Goal: Task Accomplishment & Management: Manage account settings

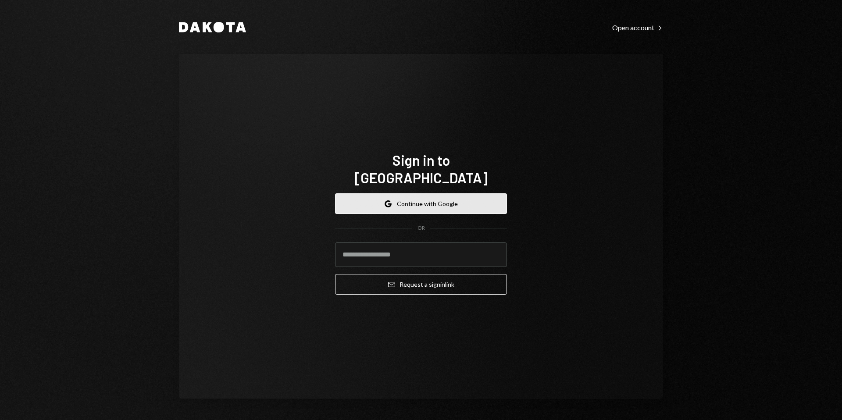
click at [412, 193] on button "Google Continue with Google" at bounding box center [421, 203] width 172 height 21
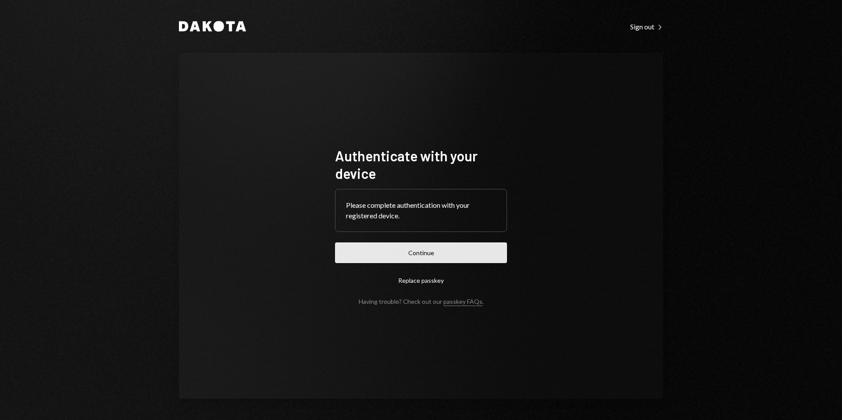
click at [409, 250] on button "Continue" at bounding box center [421, 252] width 172 height 21
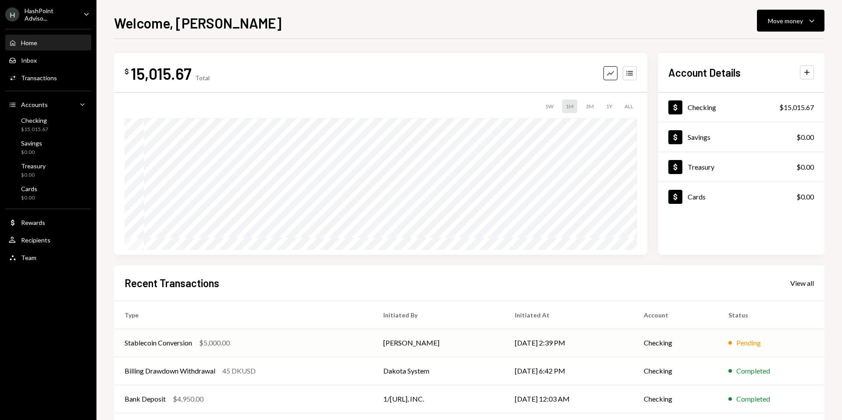
click at [172, 342] on div "Stablecoin Conversion" at bounding box center [158, 343] width 68 height 11
click at [44, 17] on div "HashPoint Adviso..." at bounding box center [51, 14] width 52 height 15
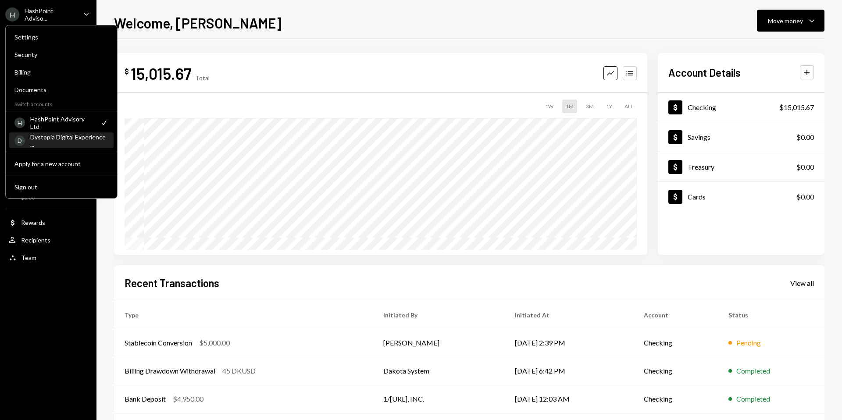
click at [47, 136] on div "Dystopia Digital Experience ..." at bounding box center [69, 140] width 78 height 15
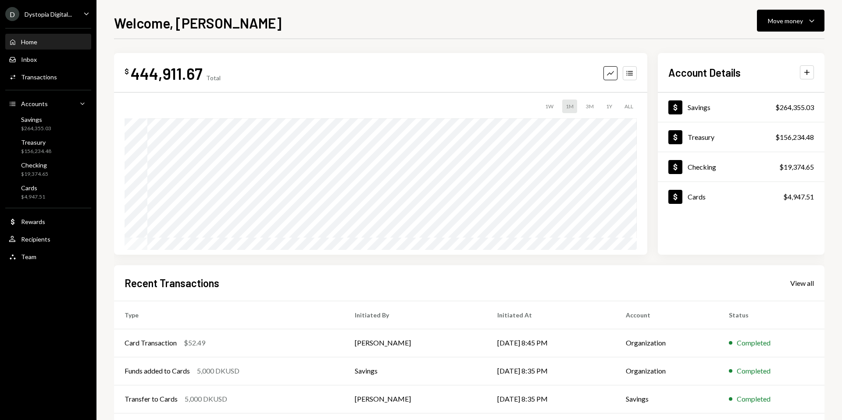
click at [60, 15] on div "Dystopia Digital..." at bounding box center [48, 14] width 47 height 7
click at [41, 260] on div "Team Team" at bounding box center [48, 257] width 79 height 8
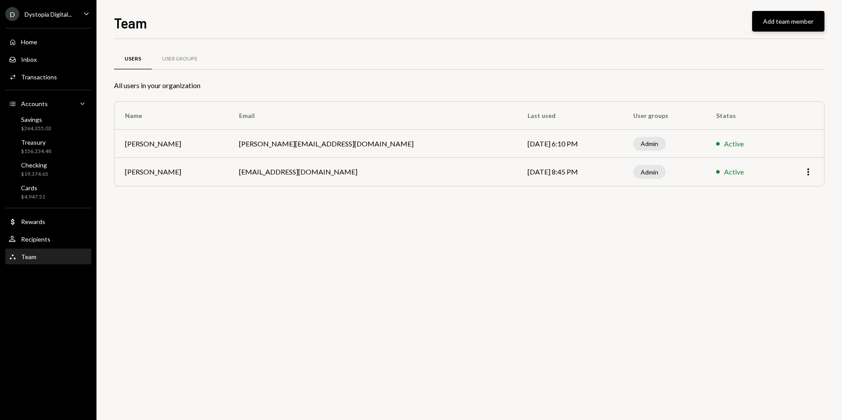
click at [780, 26] on button "Add team member" at bounding box center [788, 21] width 72 height 21
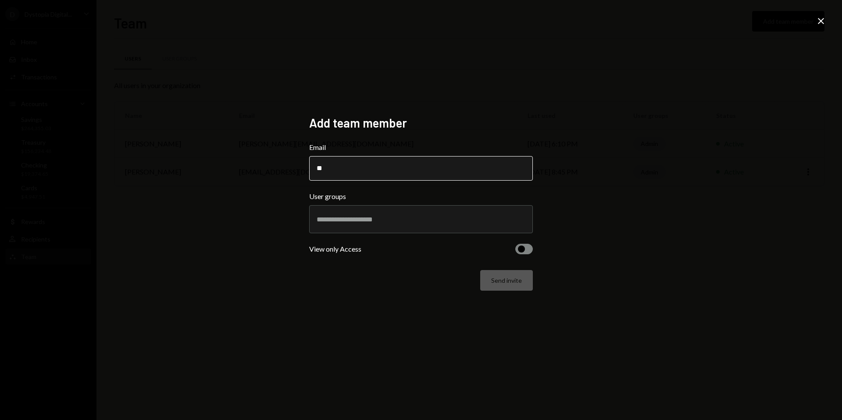
type input "*"
paste input "**********"
type input "**********"
click at [347, 219] on input "text" at bounding box center [420, 219] width 209 height 8
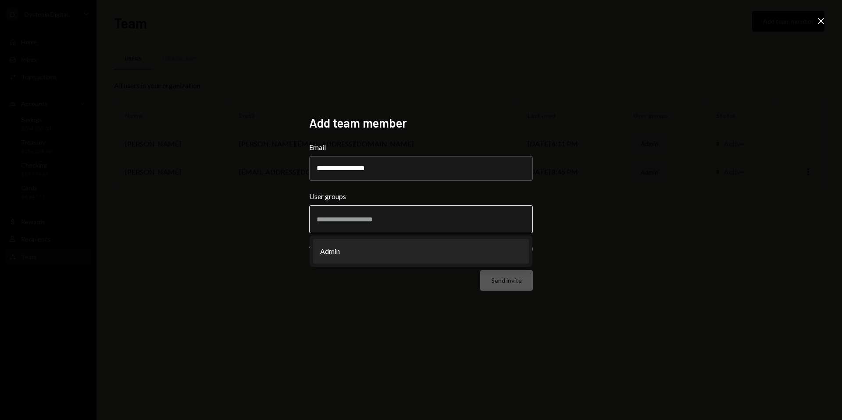
click at [350, 251] on li "Admin" at bounding box center [421, 251] width 216 height 25
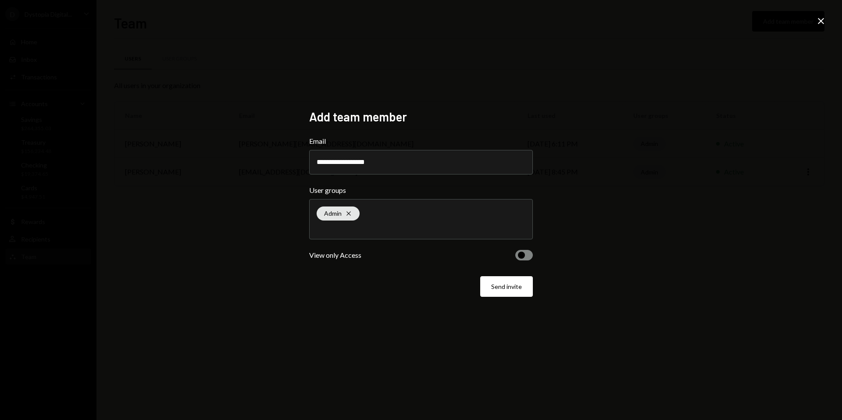
click at [521, 253] on span "button" at bounding box center [521, 255] width 7 height 7
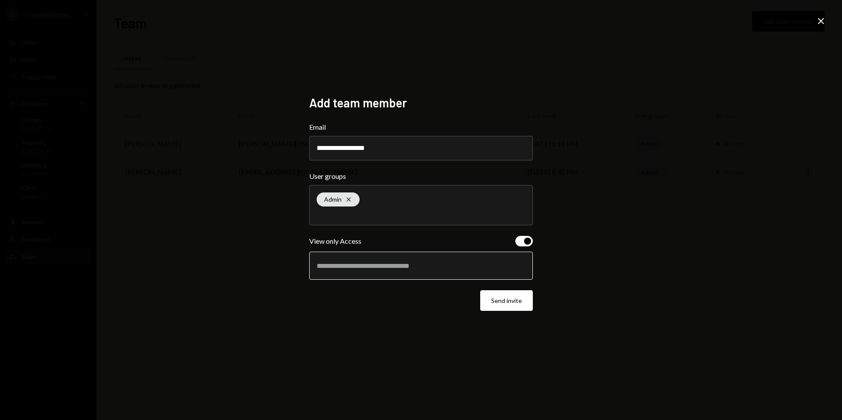
click at [490, 267] on input "text" at bounding box center [420, 266] width 209 height 8
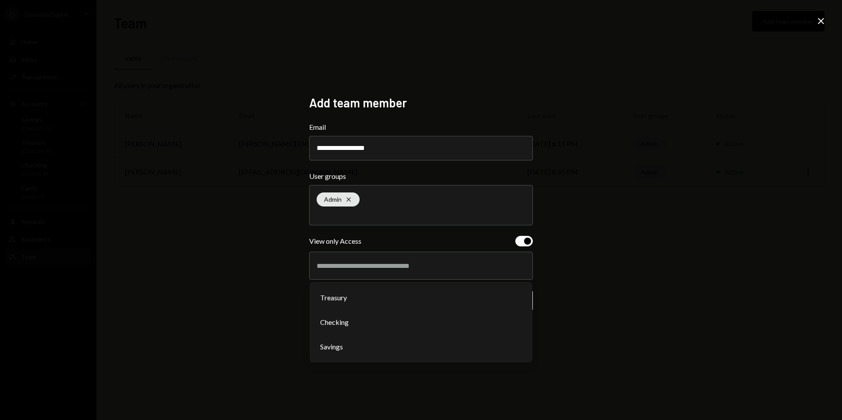
click at [428, 252] on div "Treasury Checking Savings" at bounding box center [421, 266] width 224 height 28
click at [383, 307] on li "Treasury" at bounding box center [421, 297] width 216 height 25
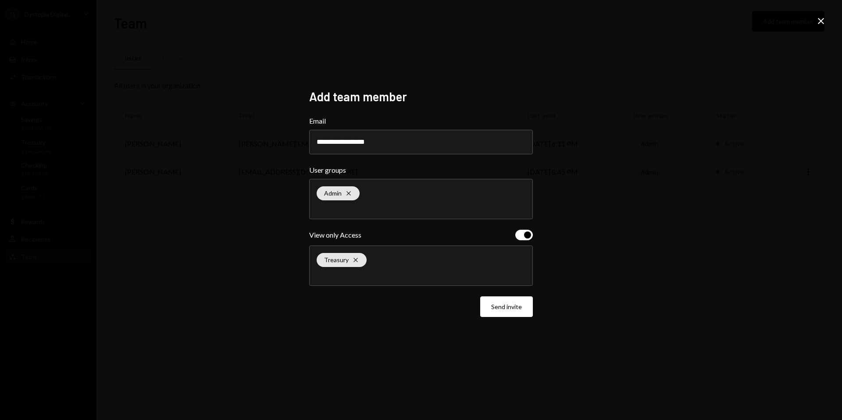
click at [449, 267] on div "Treasury Cross" at bounding box center [420, 265] width 209 height 39
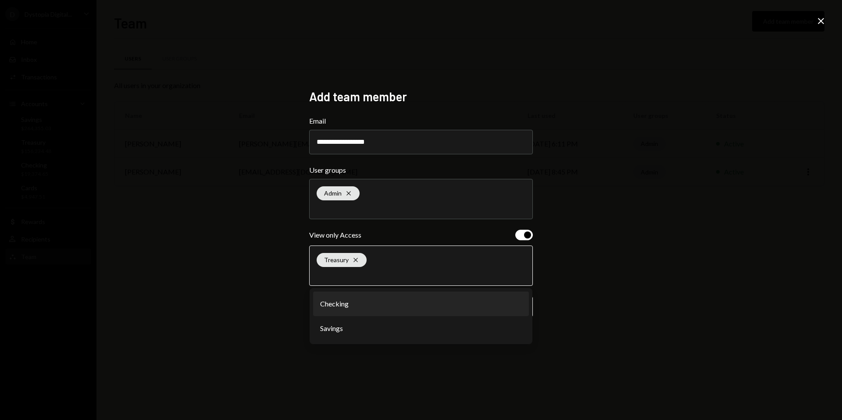
click at [387, 306] on li "Checking" at bounding box center [421, 303] width 216 height 25
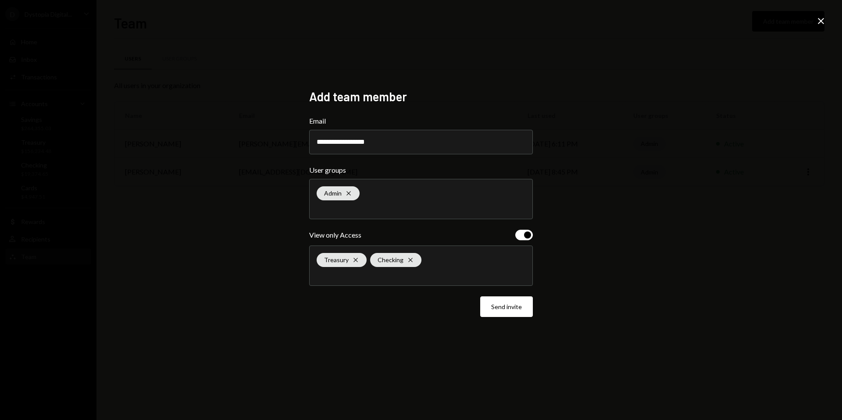
click at [383, 282] on div "Treasury Cross Checking Cross" at bounding box center [420, 265] width 209 height 39
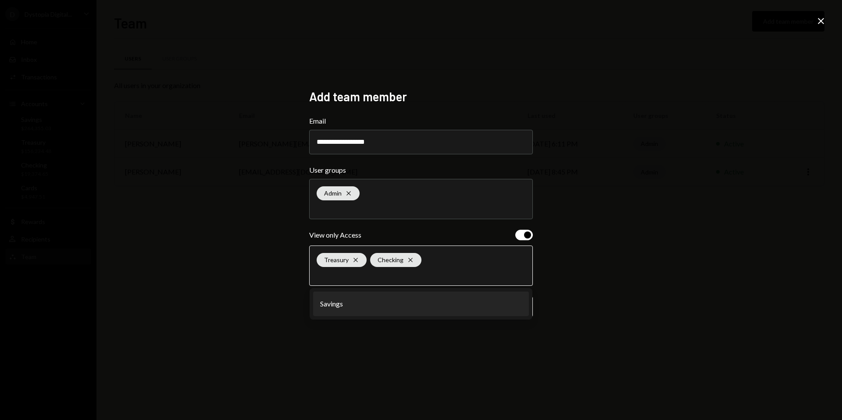
click at [359, 306] on li "Savings" at bounding box center [421, 303] width 216 height 25
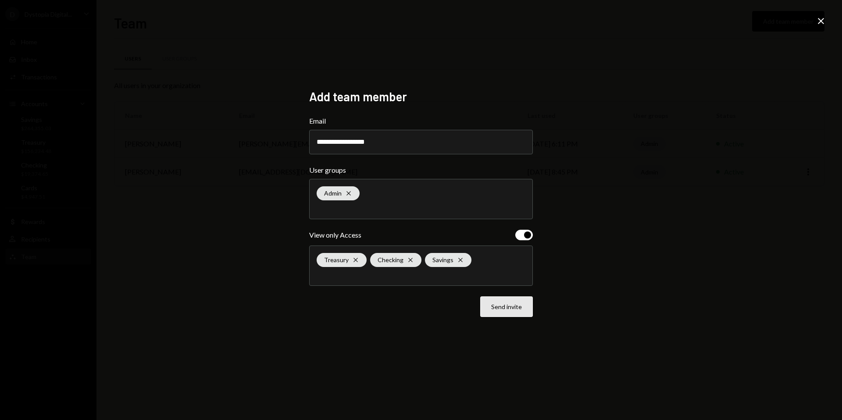
click at [513, 307] on button "Send invite" at bounding box center [506, 306] width 53 height 21
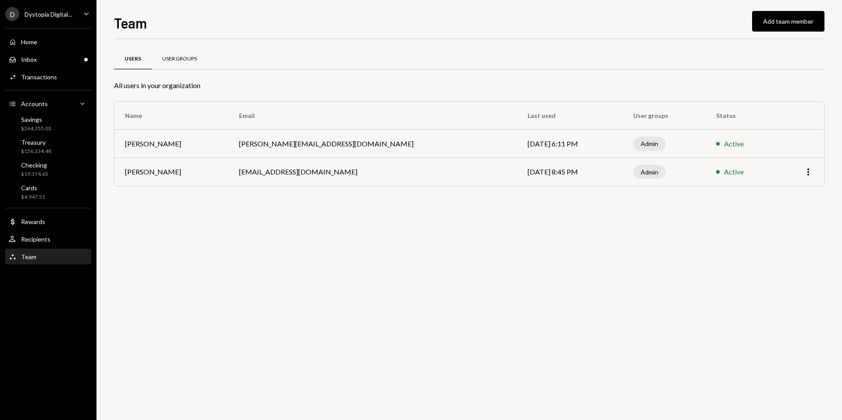
click at [169, 62] on div "User Groups" at bounding box center [180, 59] width 56 height 21
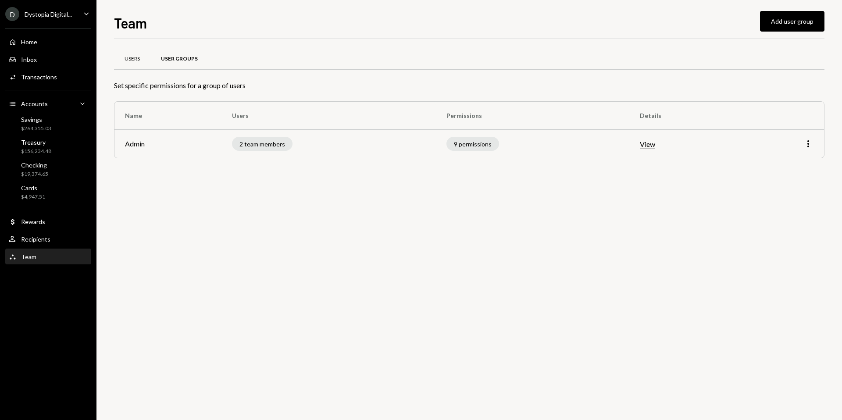
click at [142, 60] on div "Users" at bounding box center [132, 59] width 36 height 21
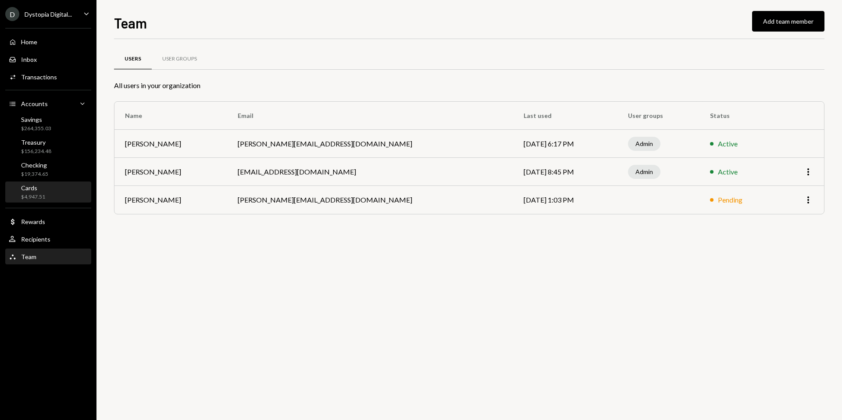
click at [57, 195] on div "Cards $4,947.51" at bounding box center [48, 192] width 79 height 17
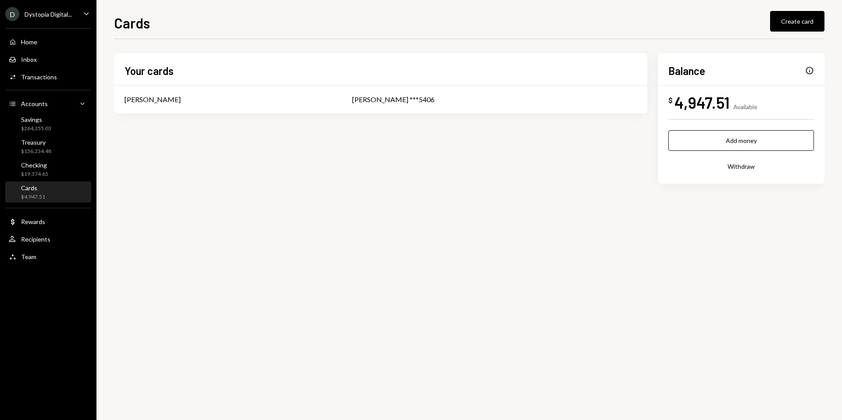
click at [811, 69] on div "Info" at bounding box center [809, 70] width 9 height 9
click at [810, 71] on div "Info" at bounding box center [809, 70] width 9 height 9
click at [58, 196] on div "Cards $4,947.51" at bounding box center [48, 192] width 79 height 17
click at [203, 100] on div "[PERSON_NAME]" at bounding box center [227, 99] width 206 height 11
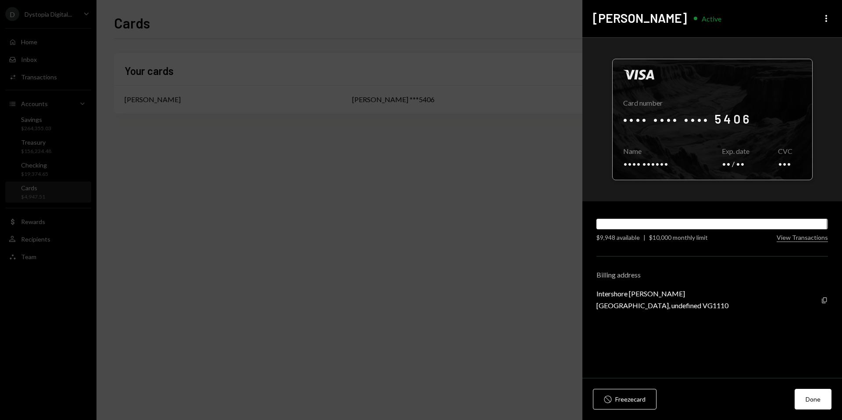
click at [764, 148] on div at bounding box center [711, 119] width 199 height 121
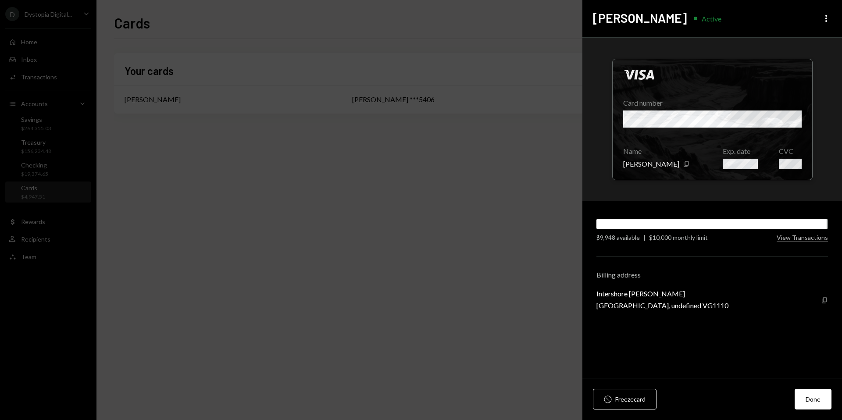
click at [824, 302] on icon "Copy" at bounding box center [824, 300] width 7 height 7
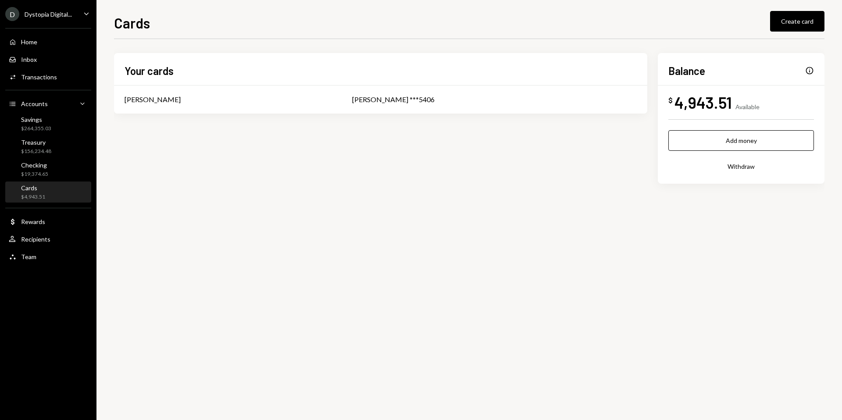
click at [78, 18] on div "D Dystopia Digital... Caret Down" at bounding box center [48, 14] width 96 height 14
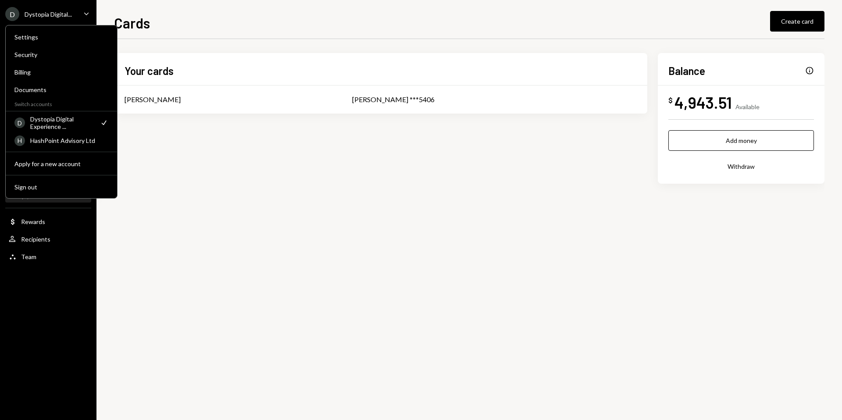
click at [70, 127] on div "Dystopia Digital Experience ..." at bounding box center [62, 122] width 64 height 15
click at [62, 127] on div "Dystopia Digital Experience ..." at bounding box center [62, 122] width 64 height 15
click at [71, 127] on div "Dystopia Digital Experience ..." at bounding box center [62, 122] width 64 height 15
